Goal: Check status: Check status

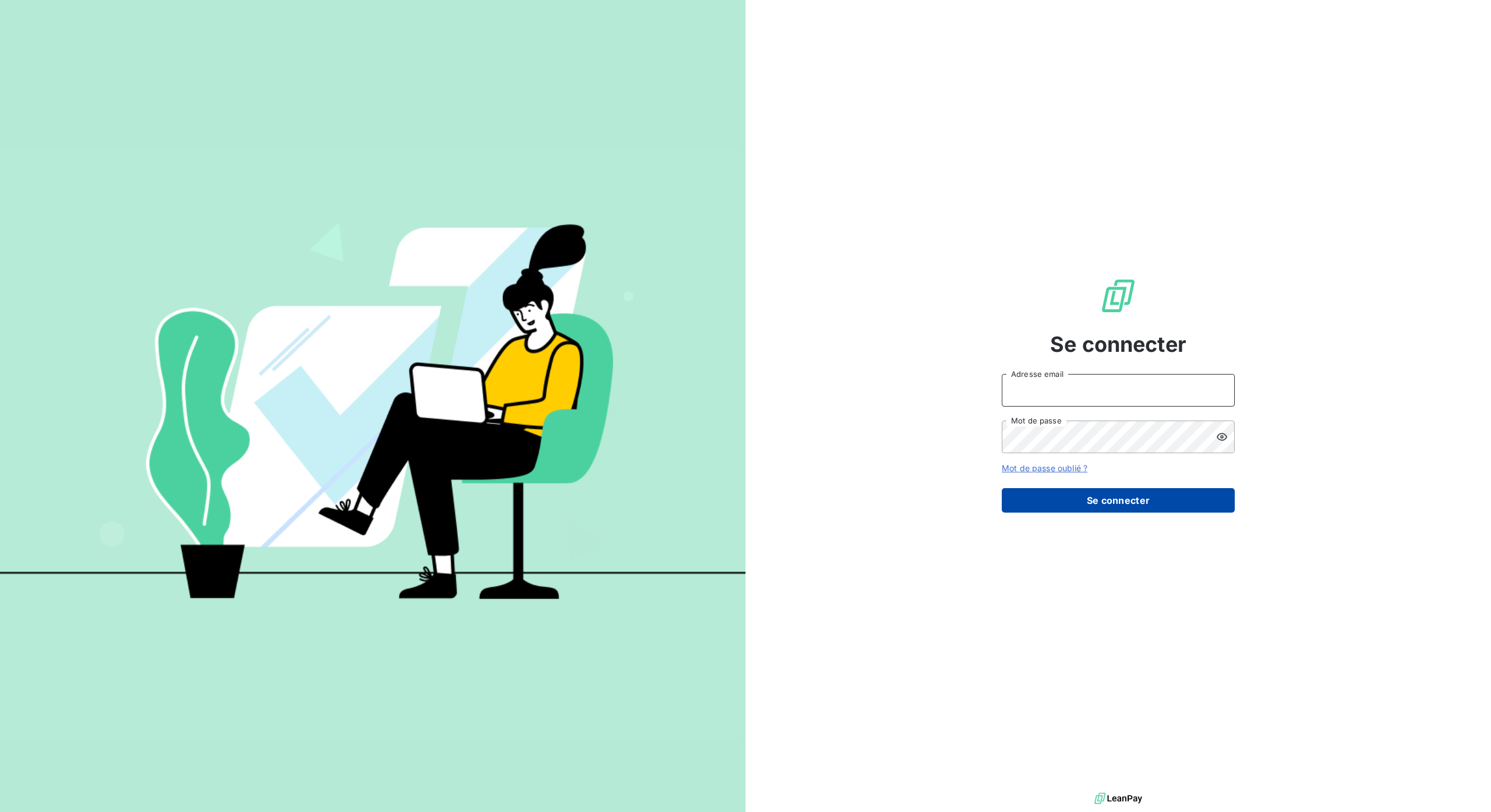
type input "[PERSON_NAME][EMAIL_ADDRESS][DOMAIN_NAME]"
click at [1133, 494] on button "Se connecter" at bounding box center [1118, 500] width 233 height 24
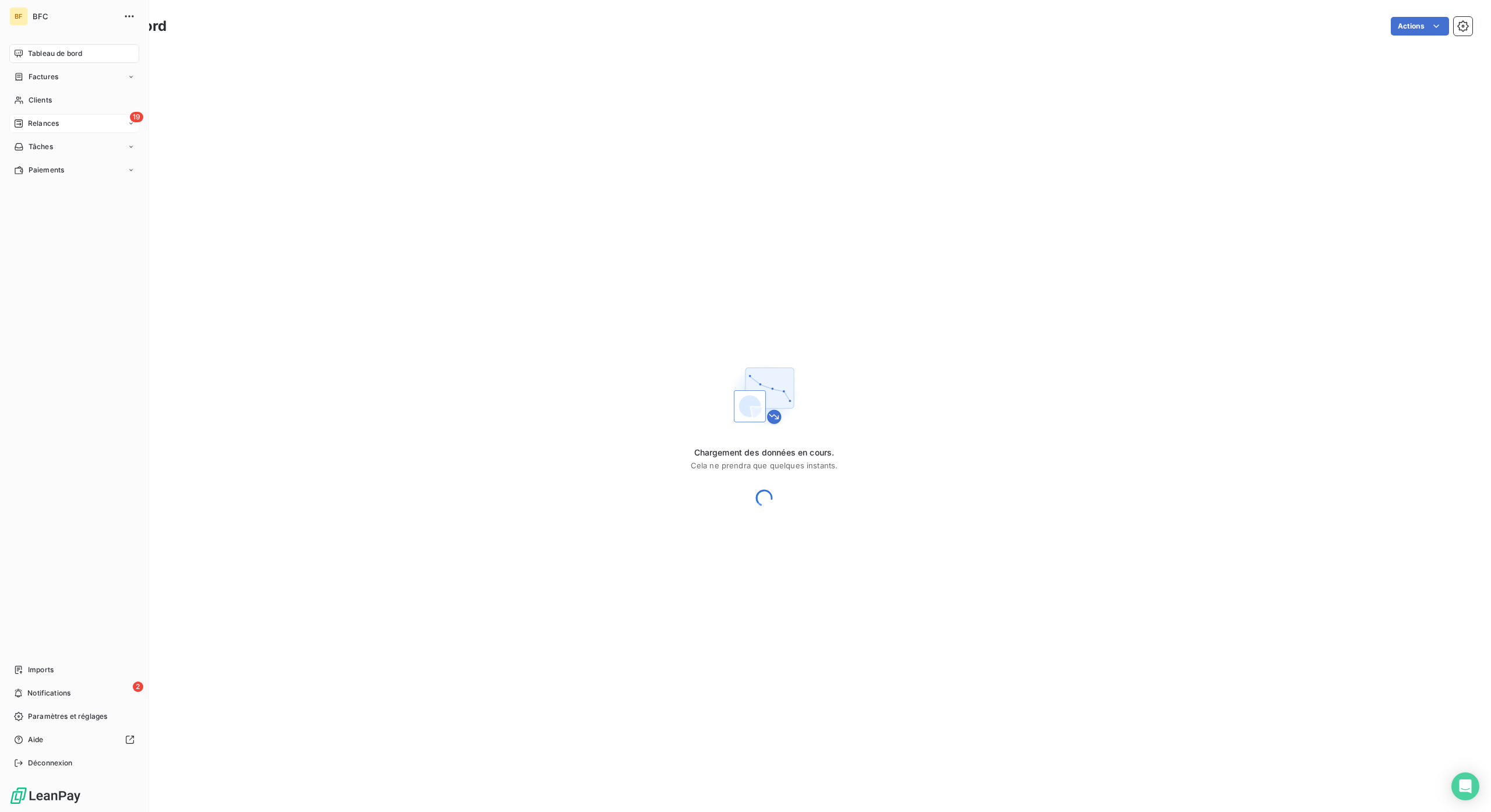
click at [23, 123] on icon at bounding box center [19, 123] width 9 height 9
